Goal: Transaction & Acquisition: Book appointment/travel/reservation

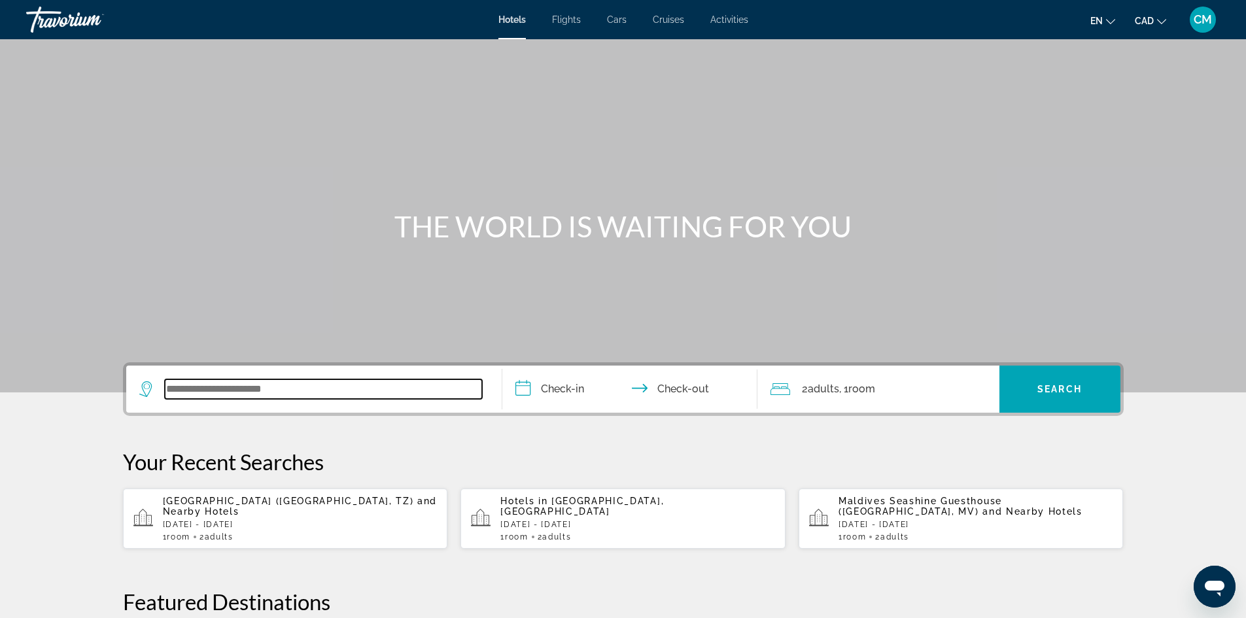
click at [253, 385] on input "Search widget" at bounding box center [323, 389] width 317 height 20
